Goal: Find specific page/section: Find specific page/section

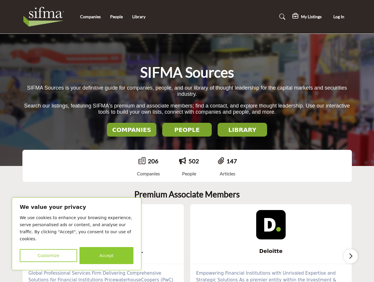
click at [187, 141] on div "SIFMA Sources SIFMA Sources is your definitive guide for companies, people, and…" at bounding box center [187, 100] width 374 height 132
click at [48, 256] on button "Customize" at bounding box center [48, 255] width 57 height 13
click at [0, 0] on div at bounding box center [0, 0] width 0 height 0
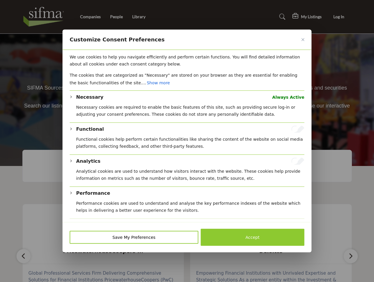
click at [339, 17] on div at bounding box center [187, 141] width 374 height 282
click at [132, 130] on div at bounding box center [187, 141] width 374 height 282
click at [187, 118] on p "Necessary cookies are required to enable the basic features of this site, such …" at bounding box center [190, 111] width 228 height 14
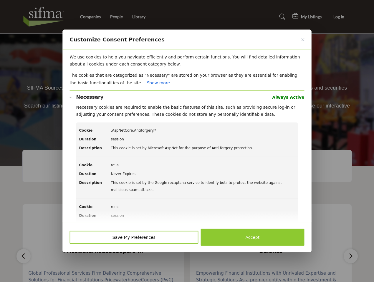
click at [242, 118] on p "Necessary cookies are required to enable the basic features of this site, such …" at bounding box center [190, 111] width 228 height 14
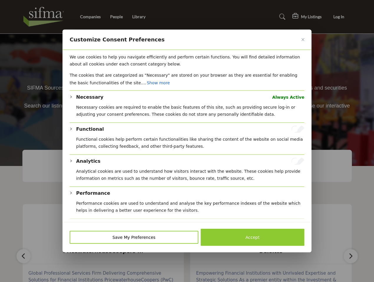
click at [187, 243] on button "Save My Preferences" at bounding box center [134, 237] width 129 height 13
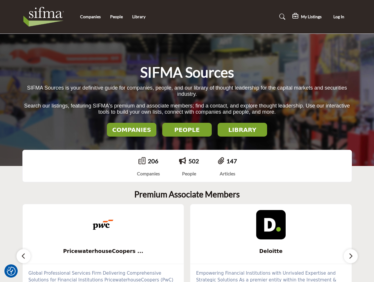
click at [198, 243] on div "Deloitte" at bounding box center [270, 234] width 161 height 60
click at [271, 252] on span "Deloitte" at bounding box center [271, 252] width 144 height 8
